Goal: Navigation & Orientation: Find specific page/section

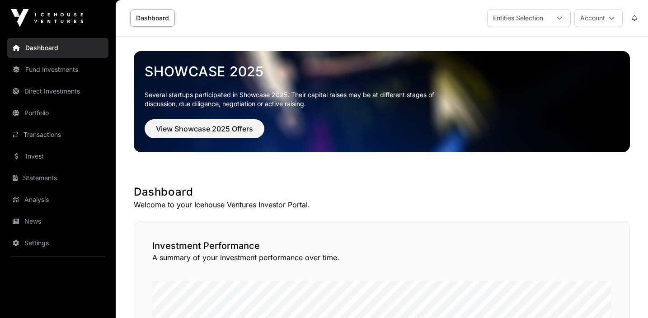
click at [39, 110] on link "Portfolio" at bounding box center [57, 113] width 101 height 20
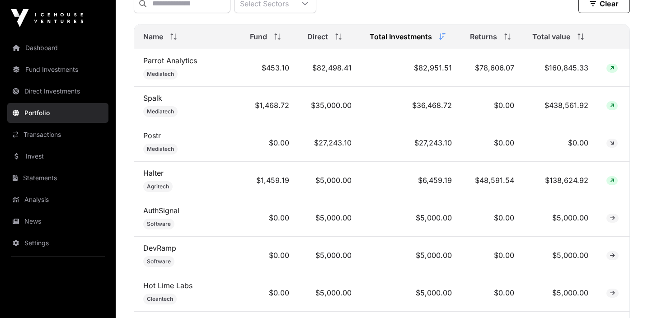
scroll to position [389, 0]
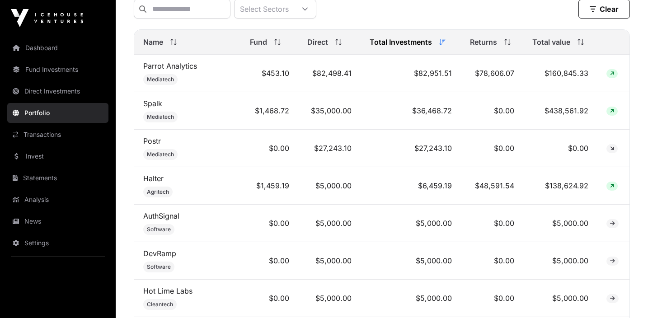
click at [38, 73] on link "Fund Investments" at bounding box center [57, 70] width 101 height 20
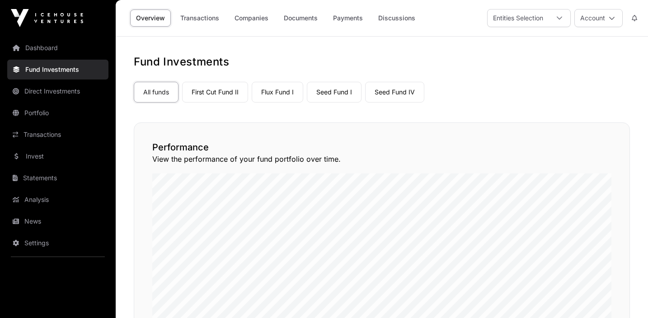
click at [216, 90] on link "First Cut Fund II" at bounding box center [215, 92] width 66 height 21
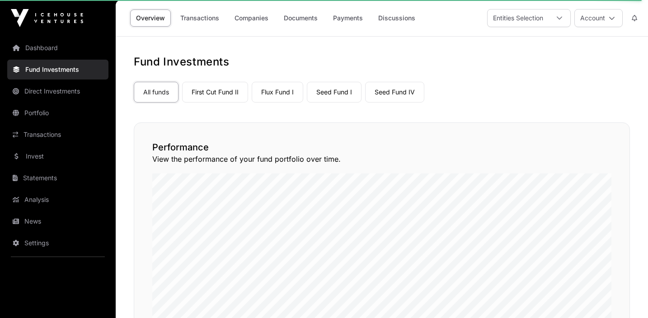
click at [222, 97] on link "First Cut Fund II" at bounding box center [215, 92] width 66 height 21
click at [229, 94] on link "First Cut Fund II" at bounding box center [215, 92] width 66 height 21
click at [554, 16] on div at bounding box center [560, 17] width 22 height 17
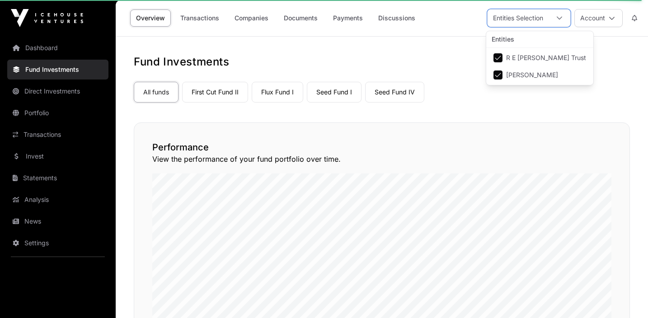
click at [436, 89] on div "All funds First Cut Fund II Flux Fund I Seed Fund I Seed Fund IV" at bounding box center [382, 90] width 496 height 24
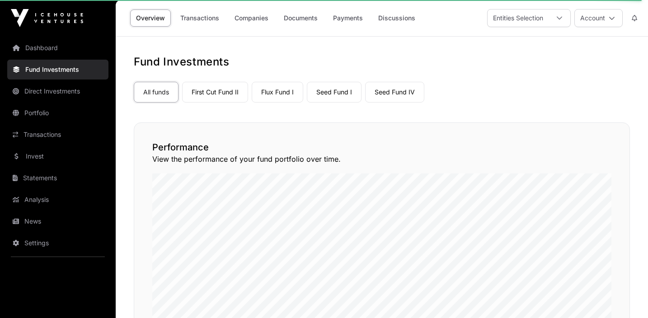
click at [395, 98] on link "Seed Fund IV" at bounding box center [394, 92] width 59 height 21
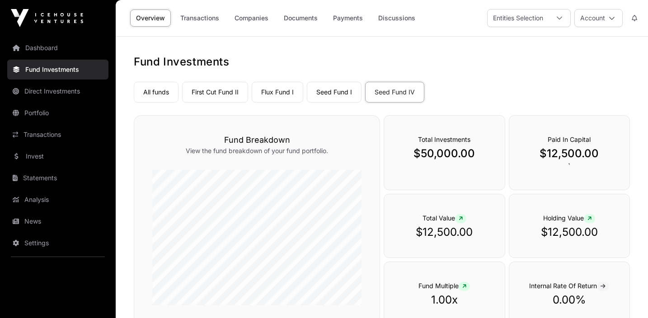
click at [215, 102] on link "First Cut Fund II" at bounding box center [215, 92] width 66 height 21
click at [218, 95] on link "First Cut Fund II" at bounding box center [215, 92] width 66 height 21
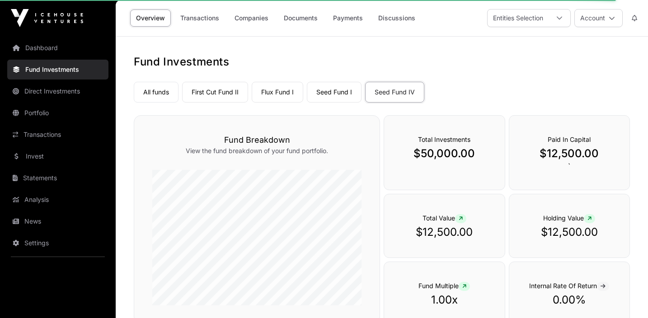
click at [218, 95] on link "First Cut Fund II" at bounding box center [215, 92] width 66 height 21
click at [321, 93] on link "Seed Fund I" at bounding box center [334, 92] width 55 height 21
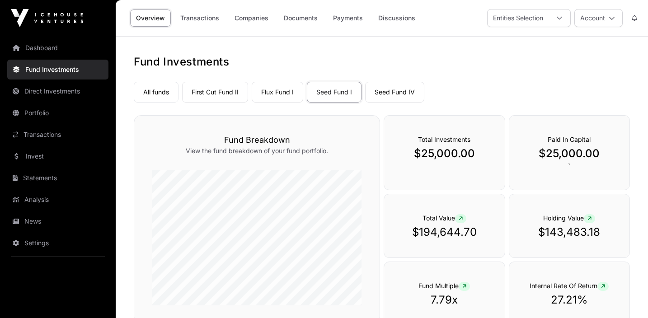
click at [277, 85] on link "Flux Fund I" at bounding box center [278, 92] width 52 height 21
click at [325, 86] on link "Seed Fund I" at bounding box center [334, 92] width 55 height 21
click at [228, 98] on link "First Cut Fund II" at bounding box center [215, 92] width 66 height 21
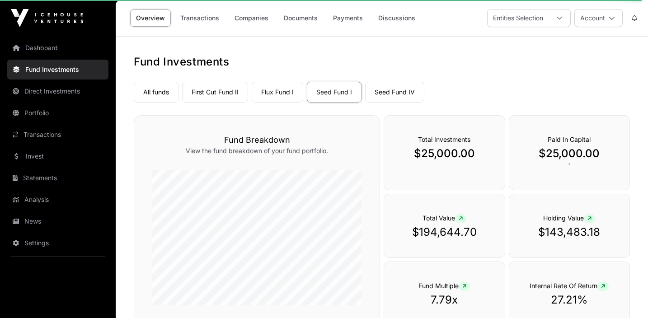
click at [228, 98] on link "First Cut Fund II" at bounding box center [215, 92] width 66 height 21
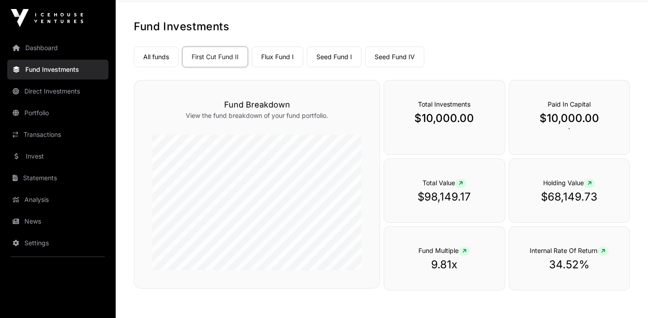
scroll to position [32, 0]
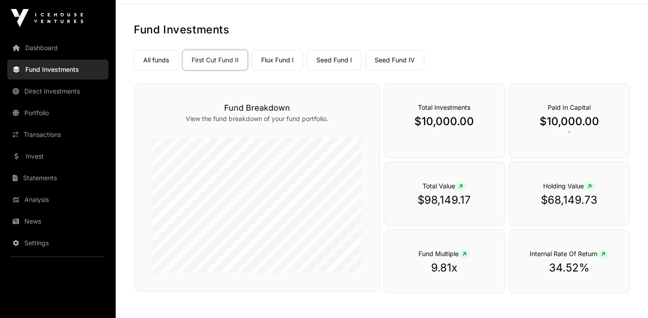
click at [278, 61] on link "Flux Fund I" at bounding box center [278, 60] width 52 height 21
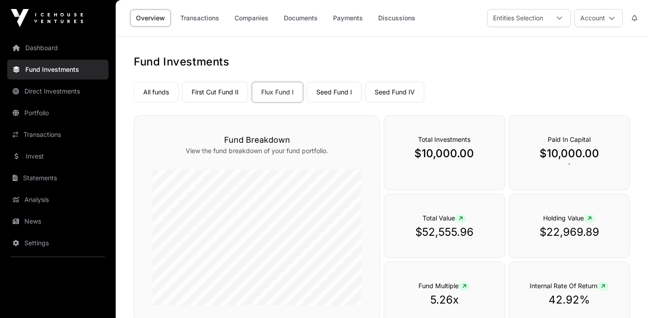
click at [328, 92] on link "Seed Fund I" at bounding box center [334, 92] width 55 height 21
click at [414, 102] on link "Seed Fund IV" at bounding box center [394, 92] width 59 height 21
click at [47, 120] on link "Portfolio" at bounding box center [57, 113] width 101 height 20
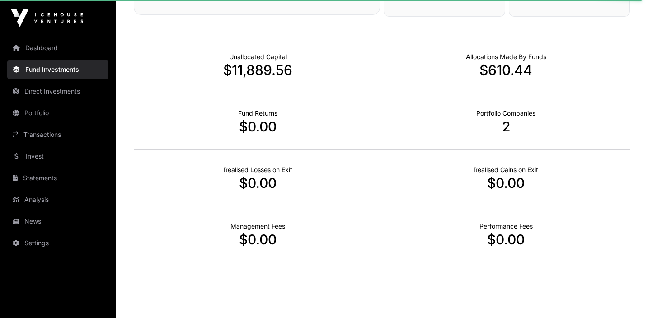
scroll to position [329, 0]
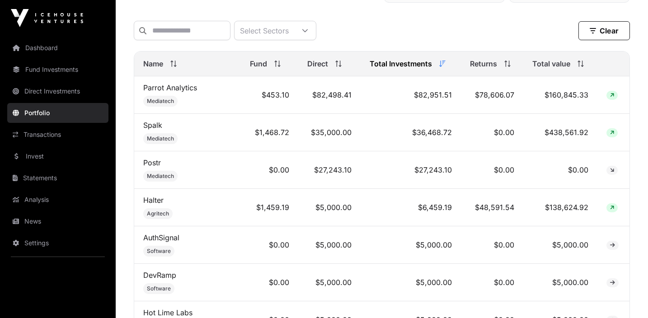
scroll to position [368, 0]
click at [294, 36] on div "Select Sectors" at bounding box center [265, 30] width 60 height 19
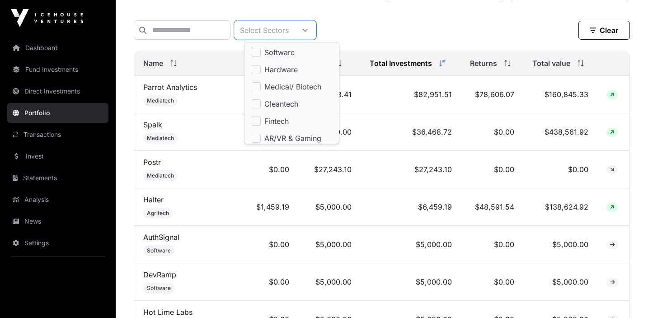
scroll to position [9, 6]
click at [377, 24] on div "Select Sectors Clear" at bounding box center [382, 29] width 496 height 19
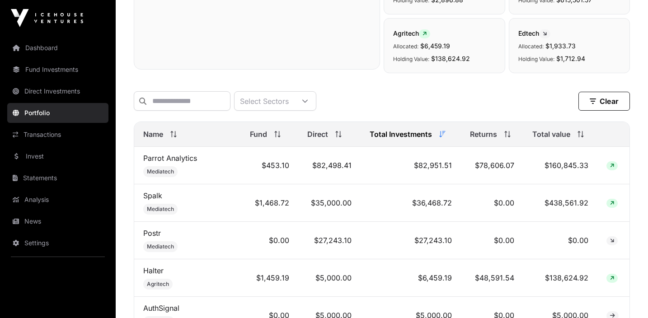
scroll to position [283, 0]
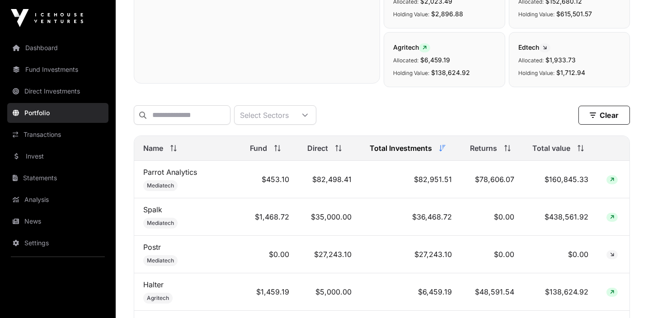
click at [62, 75] on link "Fund Investments" at bounding box center [57, 70] width 101 height 20
click at [72, 74] on link "Fund Investments" at bounding box center [57, 70] width 101 height 20
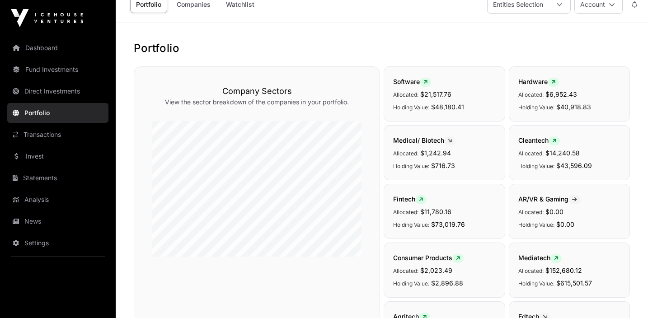
scroll to position [0, 0]
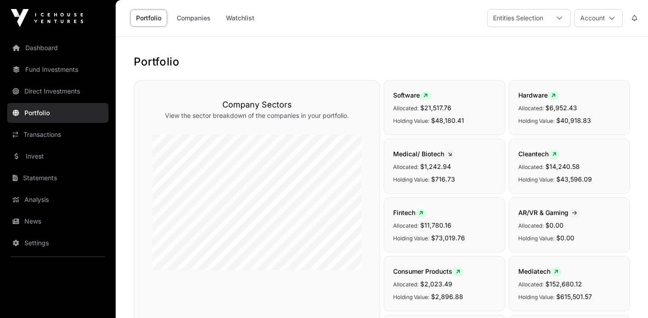
click at [549, 19] on div at bounding box center [560, 17] width 22 height 17
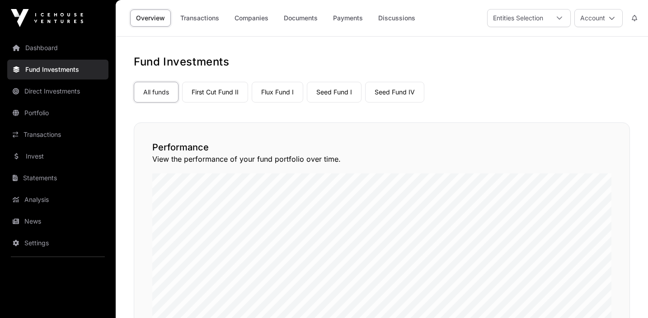
click at [223, 92] on link "First Cut Fund II" at bounding box center [215, 92] width 66 height 21
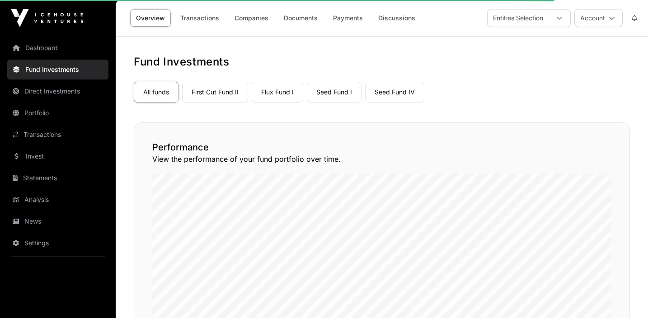
click at [235, 100] on link "First Cut Fund II" at bounding box center [215, 92] width 66 height 21
click at [235, 94] on link "First Cut Fund II" at bounding box center [215, 92] width 66 height 21
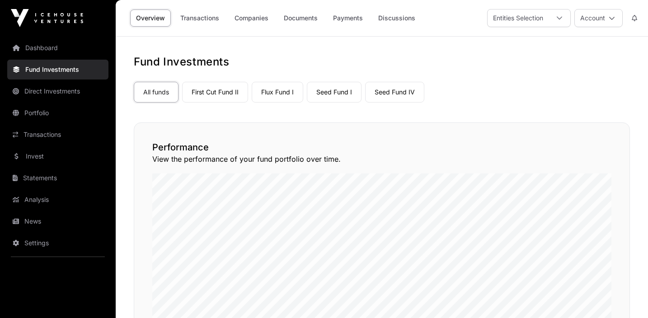
click at [56, 46] on link "Dashboard" at bounding box center [57, 48] width 101 height 20
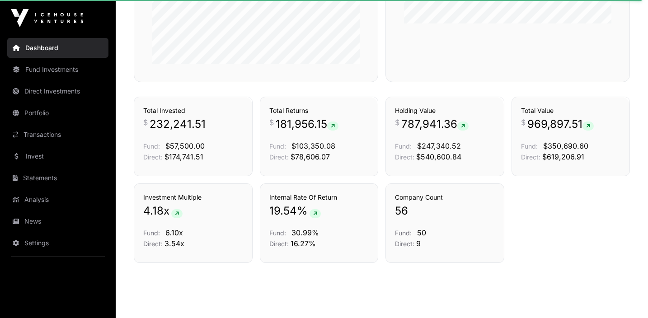
scroll to position [617, 0]
